Goal: Task Accomplishment & Management: Manage account settings

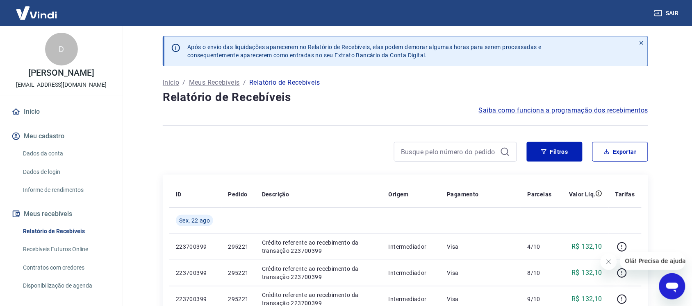
scroll to position [102, 0]
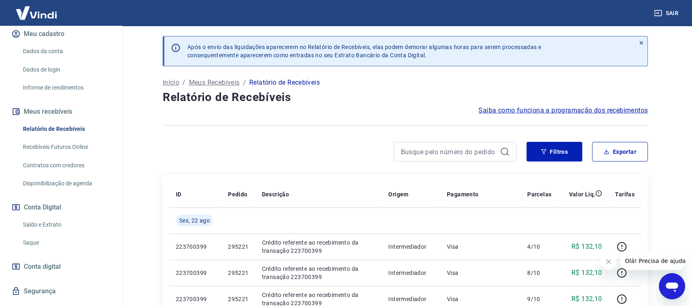
click at [57, 128] on link "Relatório de Recebíveis" at bounding box center [66, 129] width 93 height 17
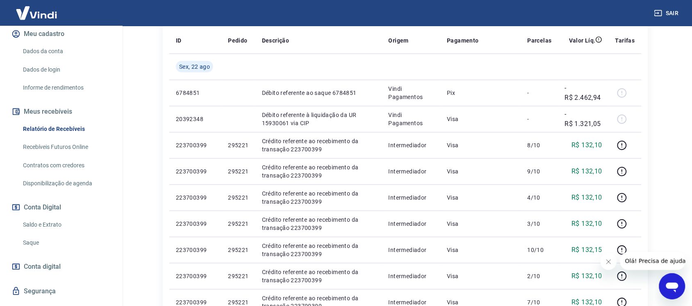
scroll to position [154, 0]
click at [36, 242] on link "Saque" at bounding box center [66, 243] width 93 height 17
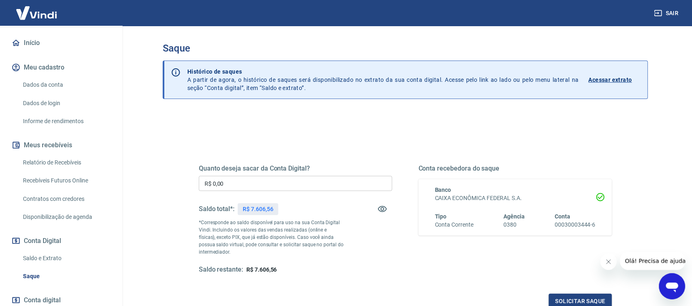
click at [68, 164] on link "Relatório de Recebíveis" at bounding box center [66, 162] width 93 height 17
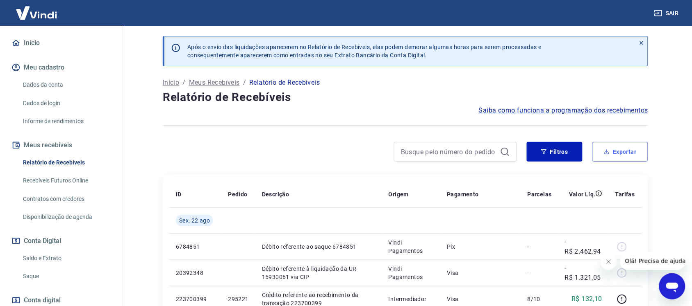
click at [619, 153] on button "Exportar" at bounding box center [620, 152] width 56 height 20
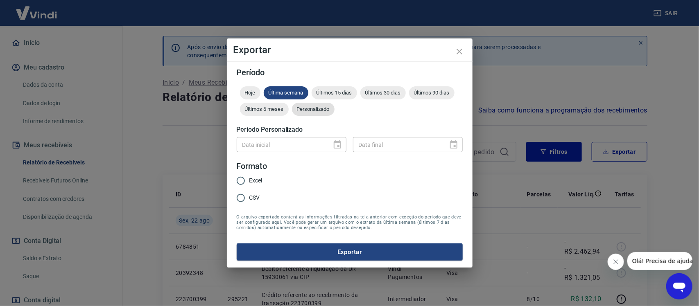
click at [319, 109] on span "Personalizado" at bounding box center [313, 109] width 43 height 6
click at [333, 147] on icon "Choose date" at bounding box center [338, 145] width 10 height 10
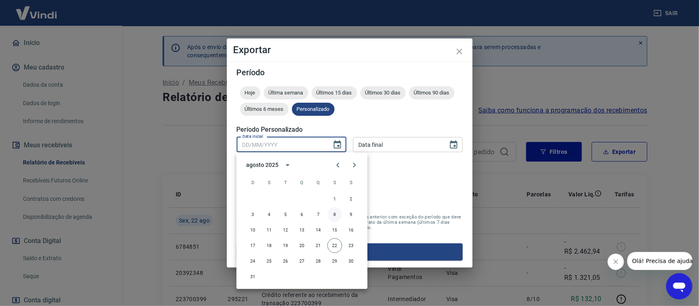
click at [333, 214] on button "8" at bounding box center [335, 215] width 15 height 15
type input "[DATE]"
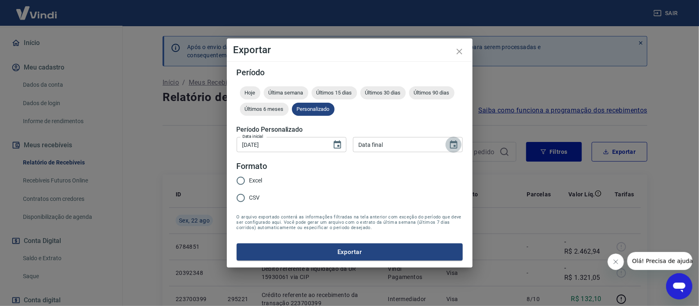
click at [456, 146] on icon "Choose date" at bounding box center [454, 145] width 10 height 10
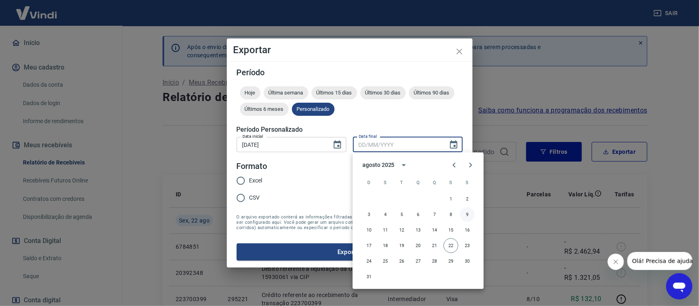
click at [470, 216] on button "9" at bounding box center [467, 215] width 15 height 15
type input "[DATE]"
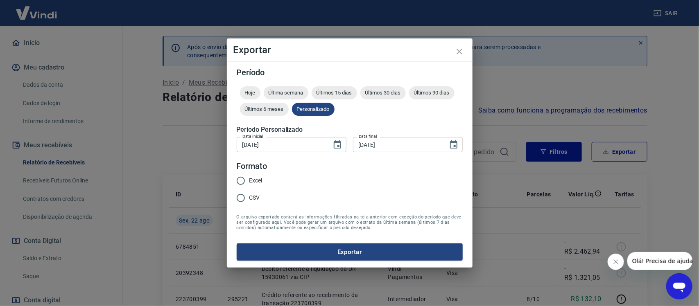
click at [243, 177] on input "Excel" at bounding box center [240, 180] width 17 height 17
radio input "true"
click at [312, 252] on button "Exportar" at bounding box center [350, 252] width 226 height 17
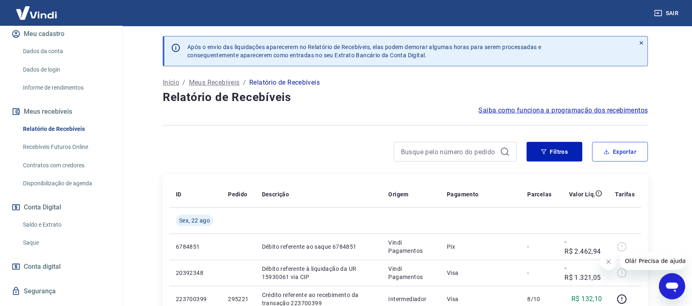
scroll to position [120, 0]
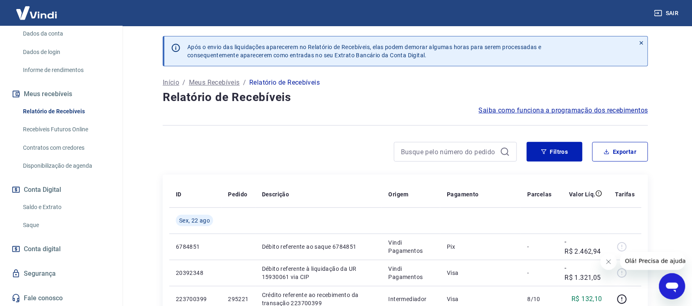
click at [32, 221] on link "Saque" at bounding box center [66, 225] width 93 height 17
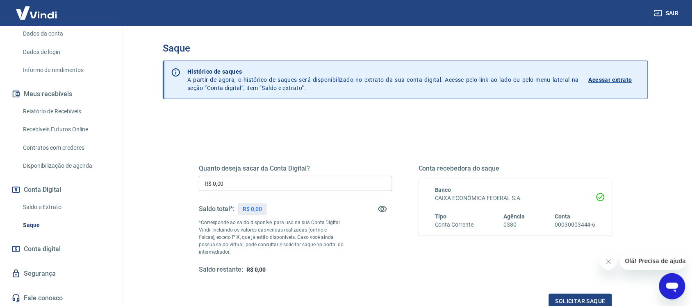
click at [251, 186] on input "R$ 0,00" at bounding box center [295, 183] width 193 height 15
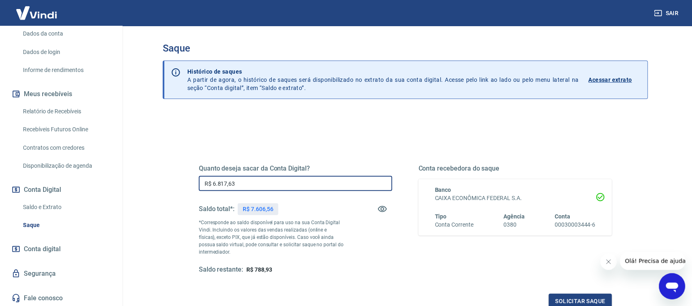
scroll to position [51, 0]
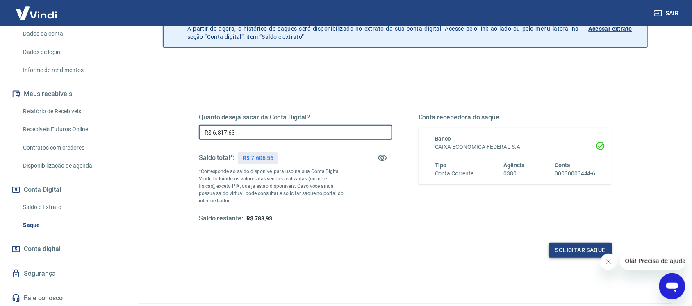
type input "R$ 6.817,63"
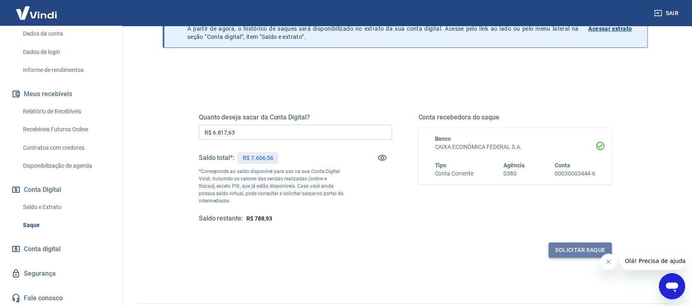
click at [560, 252] on button "Solicitar saque" at bounding box center [580, 250] width 63 height 15
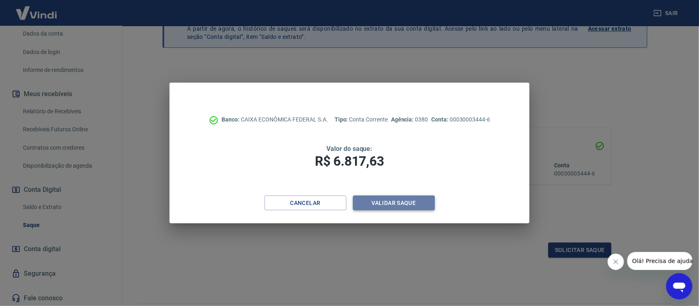
click at [382, 207] on button "Validar saque" at bounding box center [394, 203] width 82 height 15
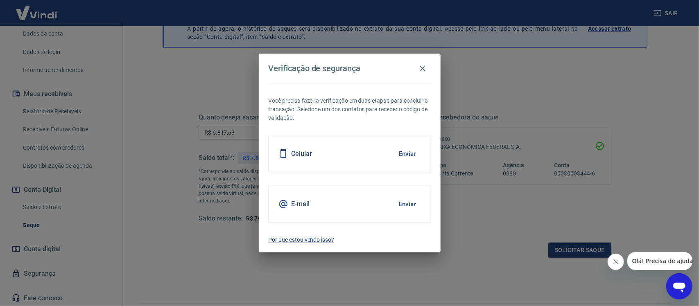
click at [412, 157] on button "Enviar" at bounding box center [408, 153] width 27 height 17
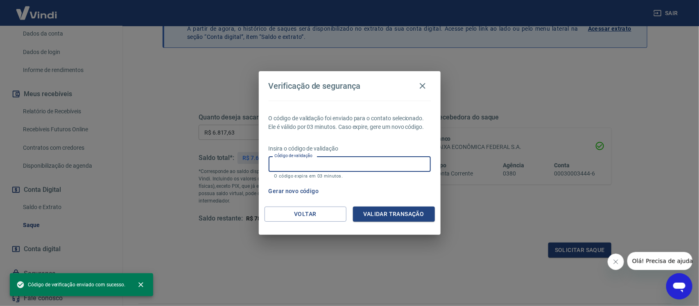
click at [331, 162] on input "Código de validação" at bounding box center [350, 163] width 162 height 15
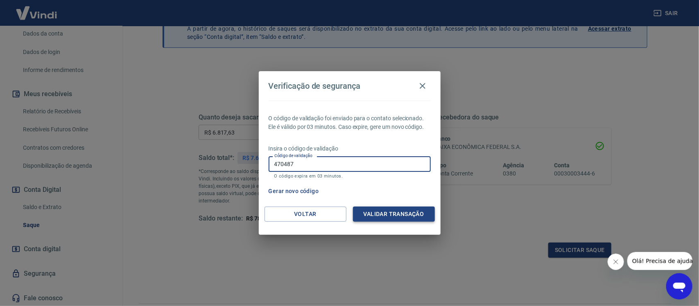
type input "470487"
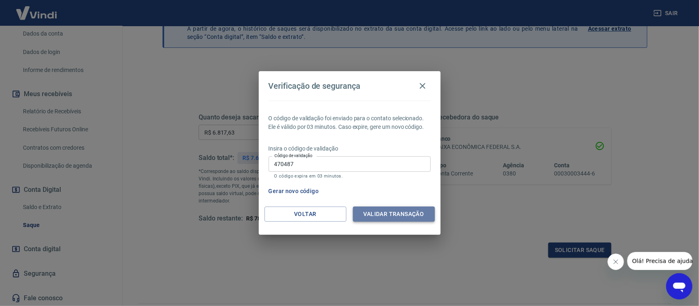
click at [411, 207] on button "Validar transação" at bounding box center [394, 214] width 82 height 15
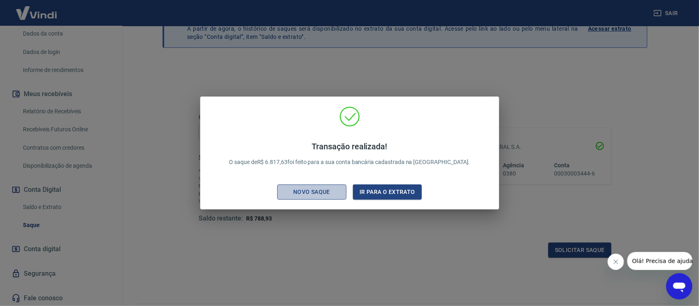
click at [298, 191] on div "Novo saque" at bounding box center [311, 192] width 57 height 10
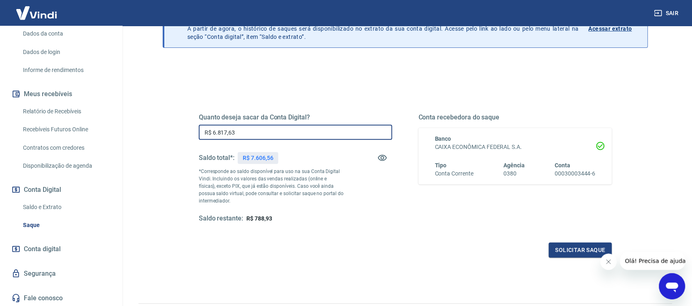
drag, startPoint x: 183, startPoint y: 138, endPoint x: 193, endPoint y: 134, distance: 10.1
click at [154, 138] on div "Saque Histórico de saques A partir de agora, o histórico de saques será disponi…" at bounding box center [405, 134] width 505 height 319
click at [45, 206] on link "Saldo e Extrato" at bounding box center [66, 207] width 93 height 17
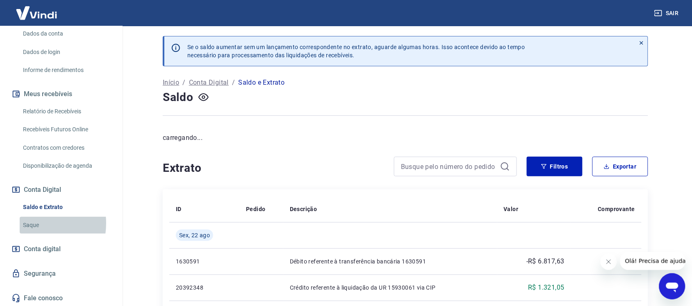
click at [31, 223] on link "Saque" at bounding box center [66, 225] width 93 height 17
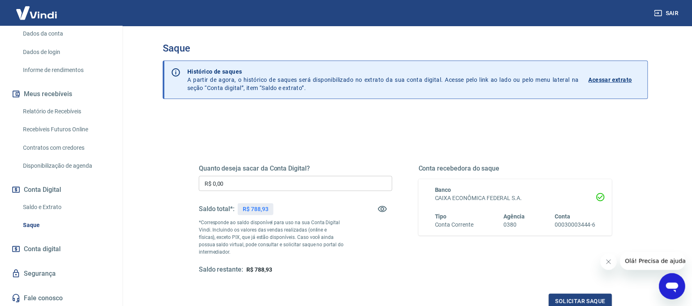
click at [277, 185] on input "R$ 0,00" at bounding box center [295, 183] width 193 height 15
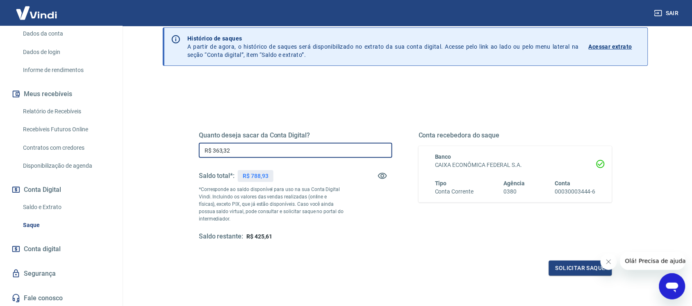
scroll to position [51, 0]
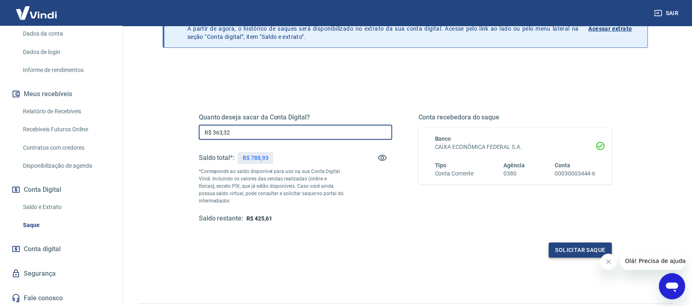
type input "R$ 363,32"
click at [577, 255] on button "Solicitar saque" at bounding box center [580, 250] width 63 height 15
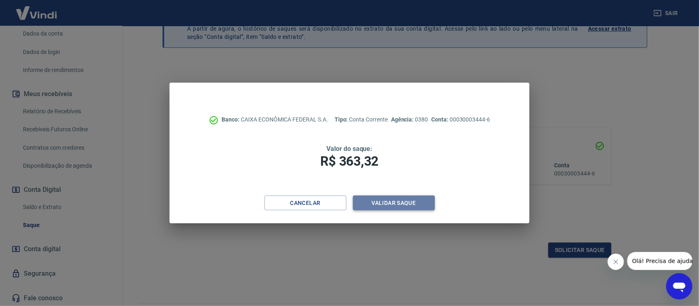
click at [417, 206] on button "Validar saque" at bounding box center [394, 203] width 82 height 15
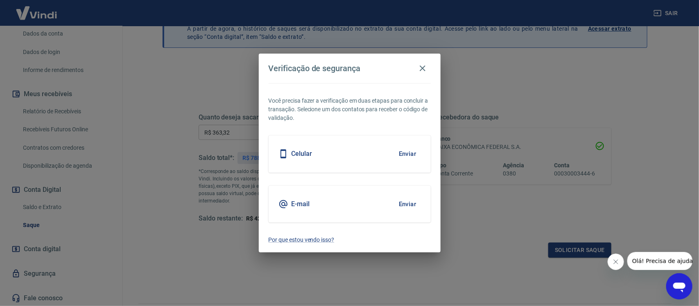
click at [415, 149] on button "Enviar" at bounding box center [408, 153] width 27 height 17
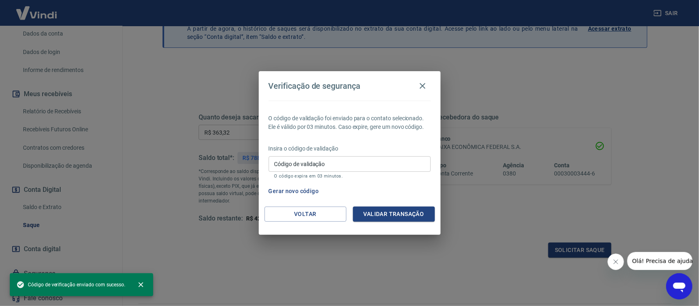
click at [310, 166] on input "Código de validação" at bounding box center [350, 163] width 162 height 15
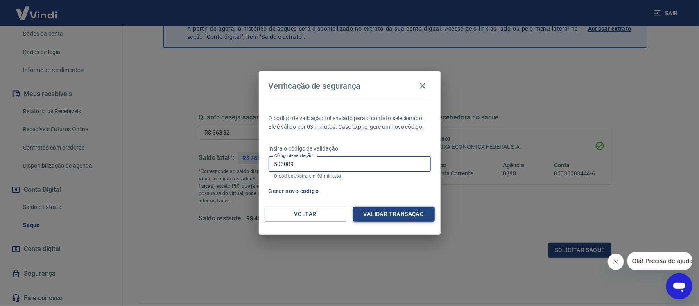
type input "503089"
click at [406, 213] on button "Validar transação" at bounding box center [394, 214] width 82 height 15
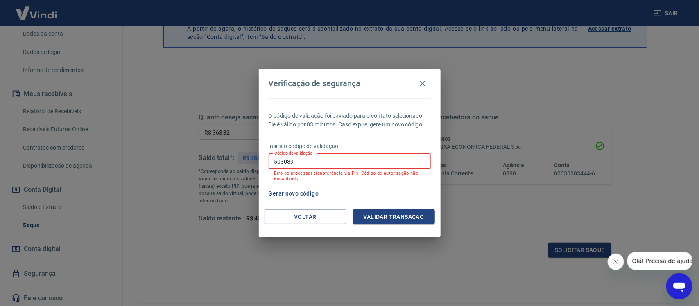
drag, startPoint x: 331, startPoint y: 163, endPoint x: 240, endPoint y: 162, distance: 90.9
click at [240, 162] on div "Verificação de segurança O código de validação foi enviado para o contato selec…" at bounding box center [349, 153] width 699 height 306
click at [343, 158] on input "Código de validação" at bounding box center [350, 161] width 162 height 15
click at [390, 214] on button "Validar transação" at bounding box center [394, 217] width 82 height 15
click at [298, 195] on button "Gerar novo código" at bounding box center [293, 193] width 57 height 15
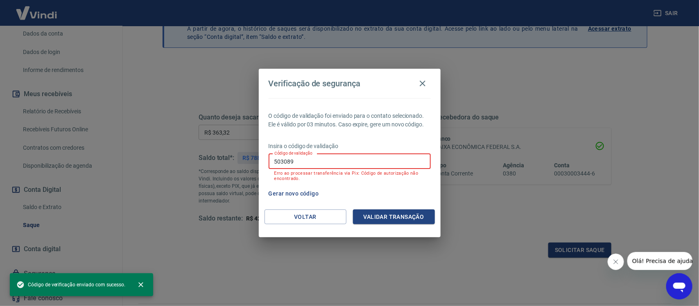
drag, startPoint x: 320, startPoint y: 161, endPoint x: 252, endPoint y: 159, distance: 67.6
click at [252, 159] on div "Verificação de segurança O código de validação foi enviado para o contato selec…" at bounding box center [349, 153] width 699 height 306
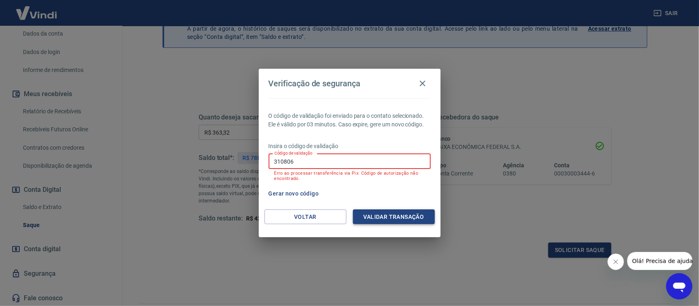
type input "310806"
click at [414, 220] on button "Validar transação" at bounding box center [394, 217] width 82 height 15
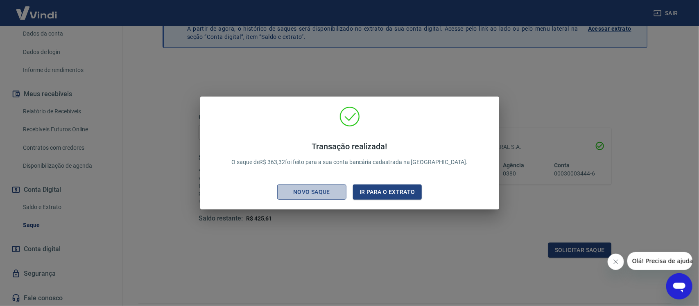
click at [310, 188] on div "Novo saque" at bounding box center [311, 192] width 57 height 10
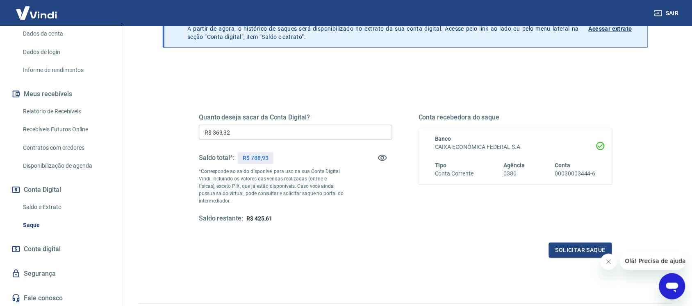
click at [35, 206] on link "Saldo e Extrato" at bounding box center [66, 207] width 93 height 17
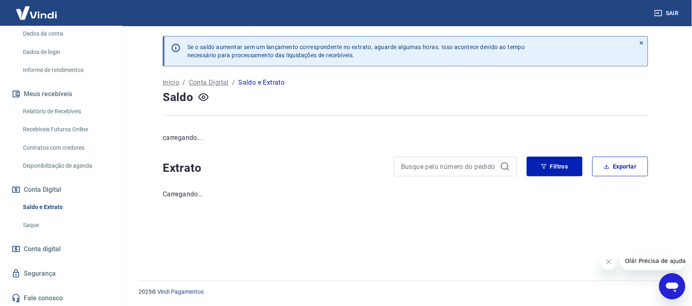
click at [32, 223] on link "Saque" at bounding box center [66, 225] width 93 height 17
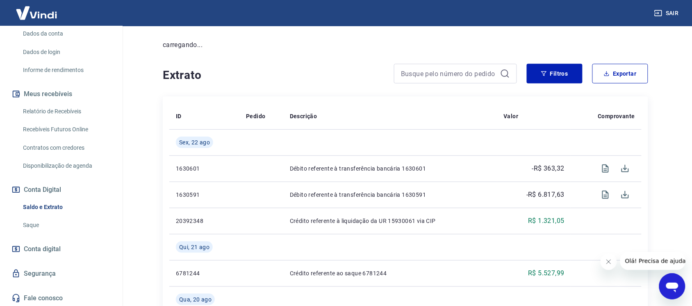
scroll to position [102, 0]
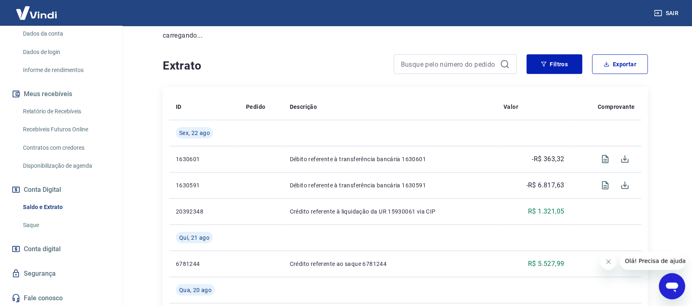
click at [23, 222] on link "Saque" at bounding box center [66, 225] width 93 height 17
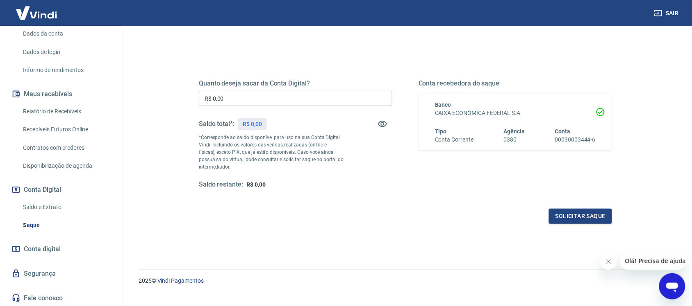
scroll to position [99, 0]
